Goal: Transaction & Acquisition: Obtain resource

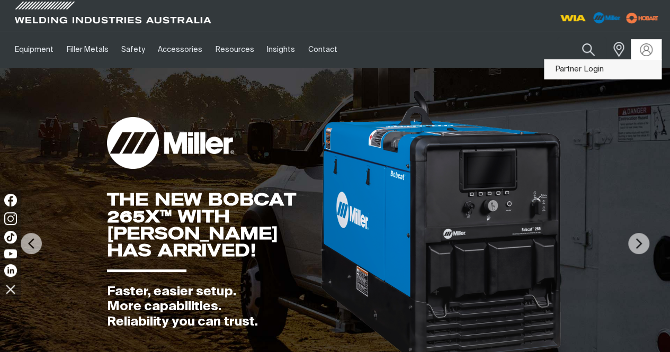
click at [592, 67] on link "Partner Login" at bounding box center [603, 70] width 117 height 20
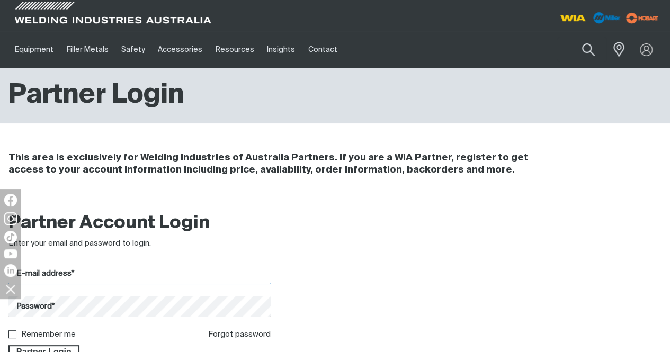
type input "[PERSON_NAME][EMAIL_ADDRESS][DOMAIN_NAME]"
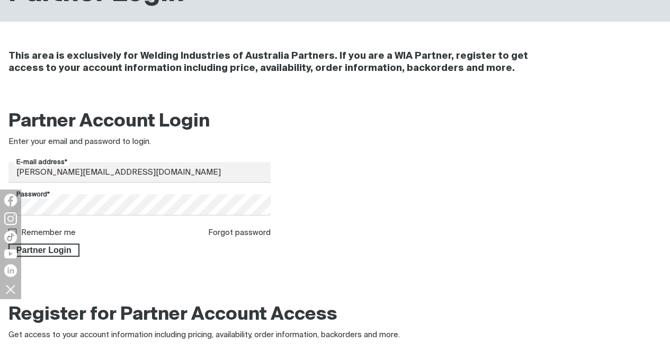
scroll to position [106, 0]
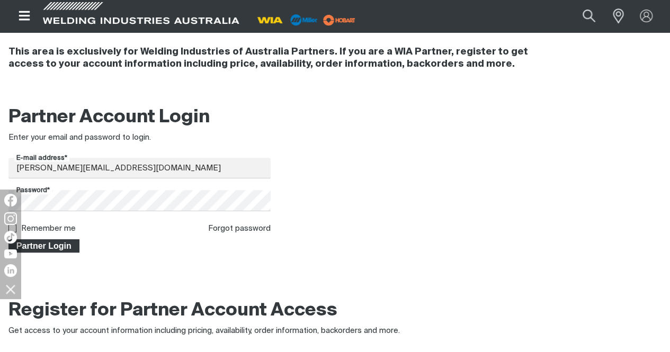
click at [52, 249] on span "Partner Login" at bounding box center [44, 246] width 69 height 14
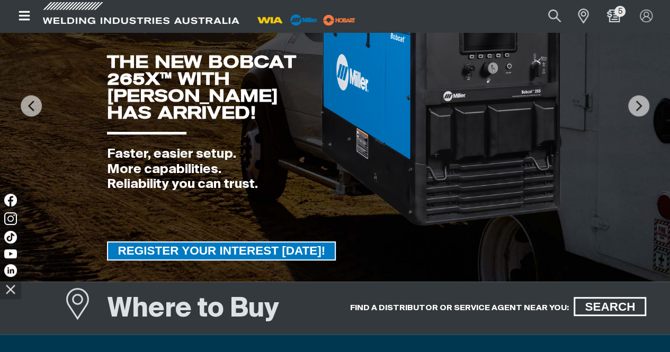
scroll to position [106, 0]
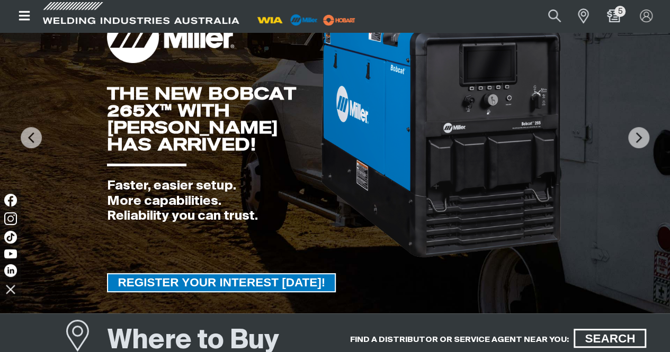
click at [485, 164] on img at bounding box center [442, 121] width 244 height 276
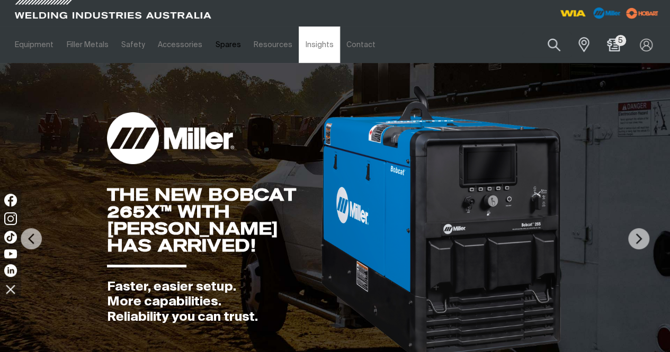
scroll to position [0, 0]
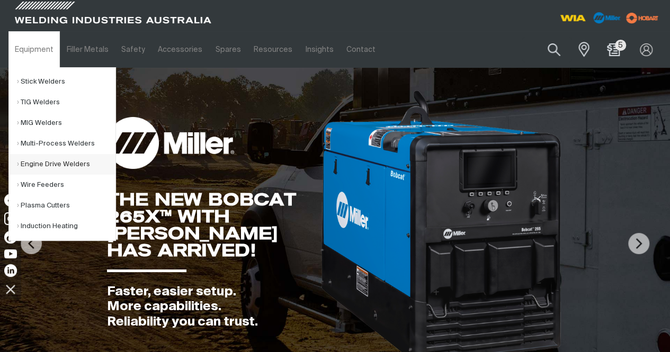
click at [28, 164] on link "Engine Drive Welders" at bounding box center [66, 164] width 99 height 21
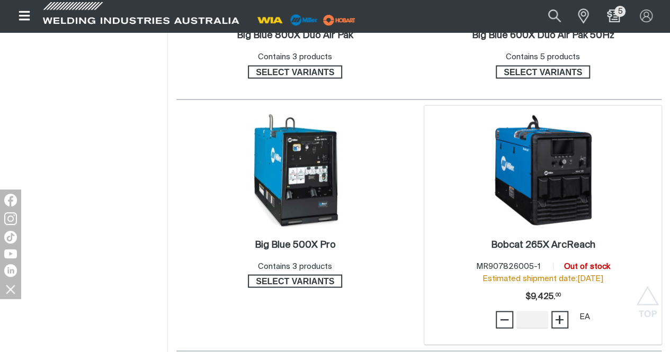
scroll to position [795, 0]
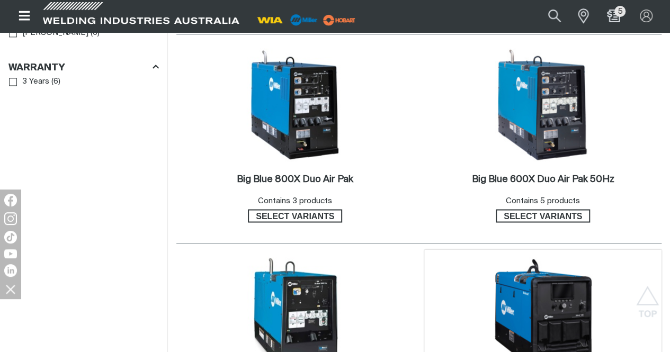
click at [595, 258] on img at bounding box center [542, 314] width 113 height 113
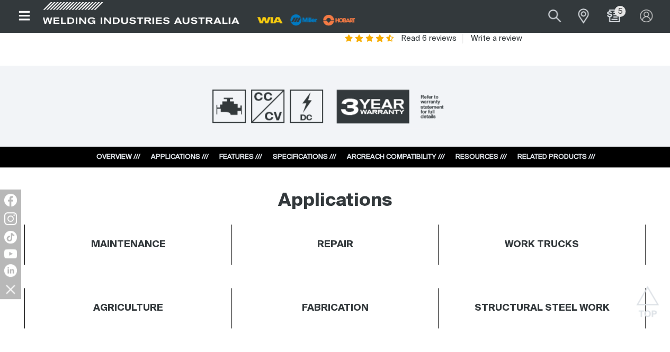
scroll to position [583, 0]
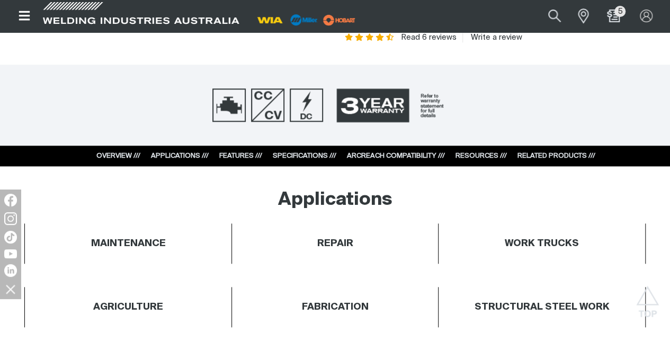
click at [304, 155] on link "SPECIFICATIONS ///" at bounding box center [305, 156] width 64 height 7
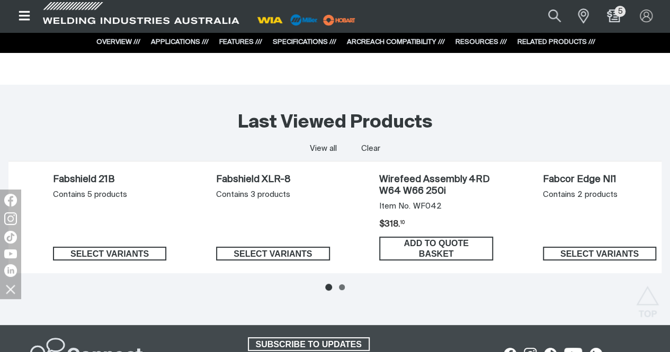
scroll to position [6035, 0]
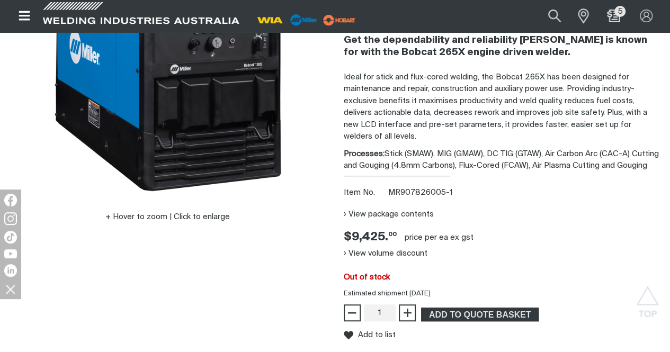
scroll to position [0, 0]
